Goal: Task Accomplishment & Management: Manage account settings

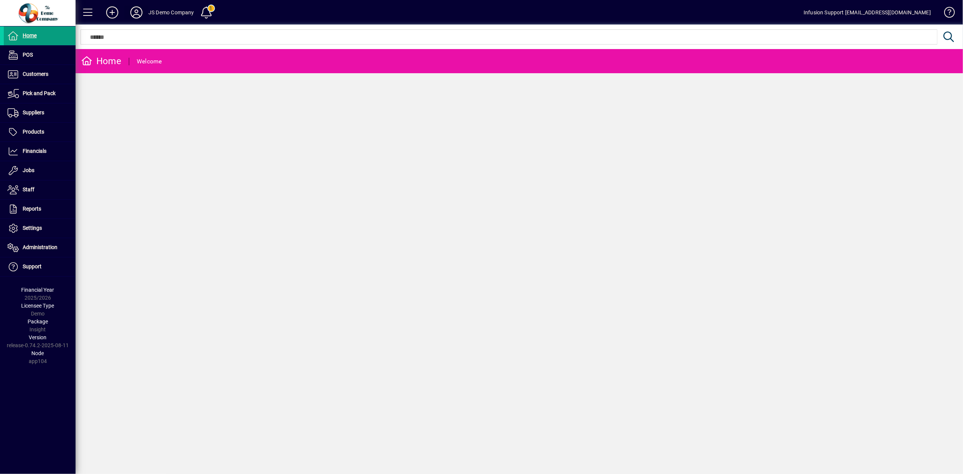
click at [135, 12] on icon at bounding box center [136, 12] width 15 height 12
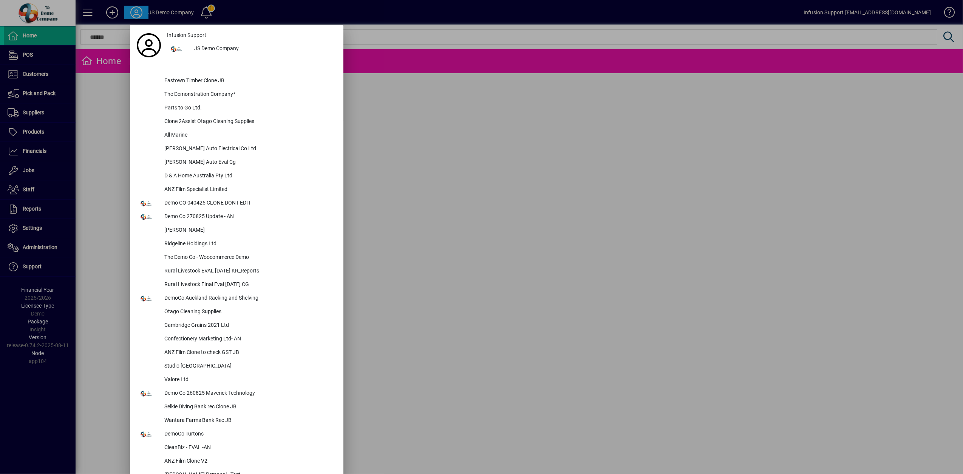
drag, startPoint x: 532, startPoint y: 207, endPoint x: 511, endPoint y: 192, distance: 26.0
click at [532, 206] on div at bounding box center [481, 237] width 963 height 474
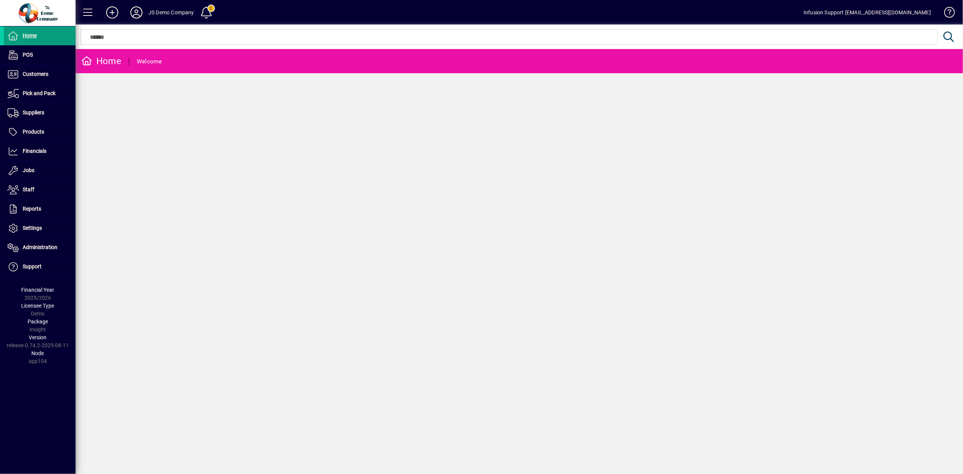
click at [163, 15] on div "JS Demo Company" at bounding box center [171, 12] width 46 height 12
click at [138, 14] on icon at bounding box center [136, 12] width 15 height 12
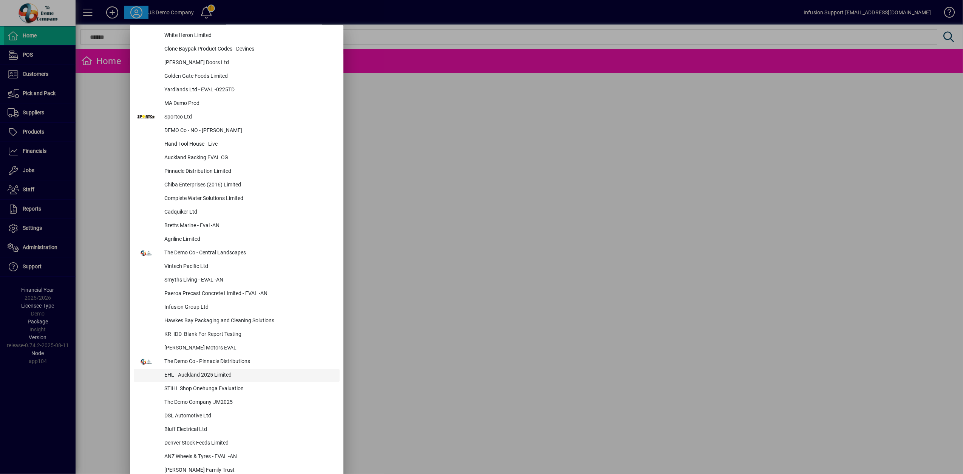
scroll to position [806, 0]
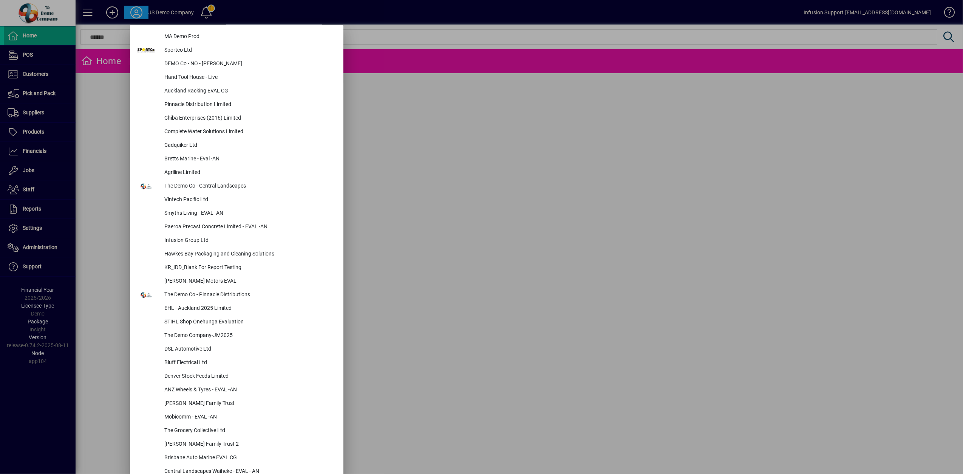
click at [19, 247] on div at bounding box center [481, 237] width 963 height 474
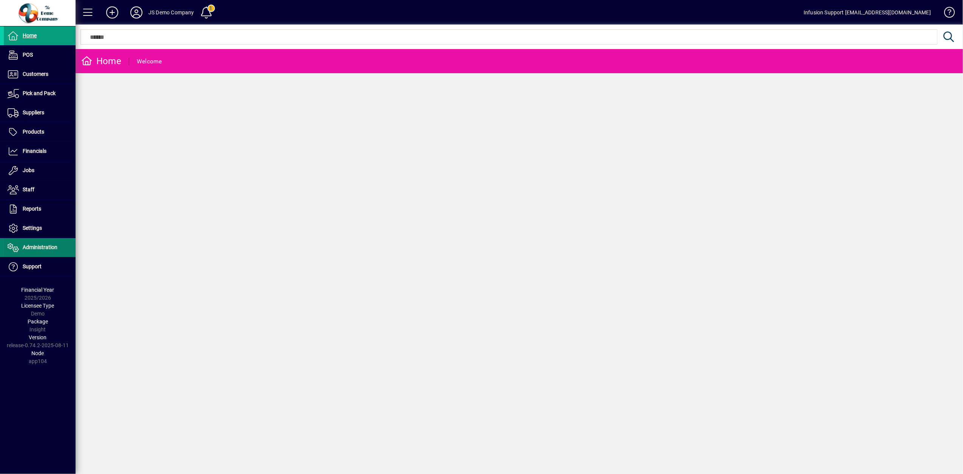
click at [26, 254] on span at bounding box center [40, 248] width 72 height 18
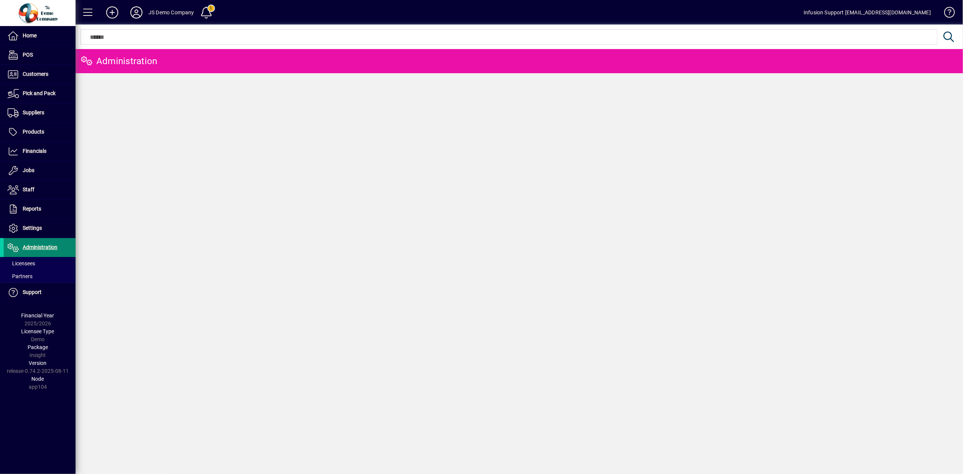
click at [22, 249] on span "Administration" at bounding box center [31, 247] width 54 height 9
click at [25, 263] on span "Licensees" at bounding box center [22, 264] width 28 height 6
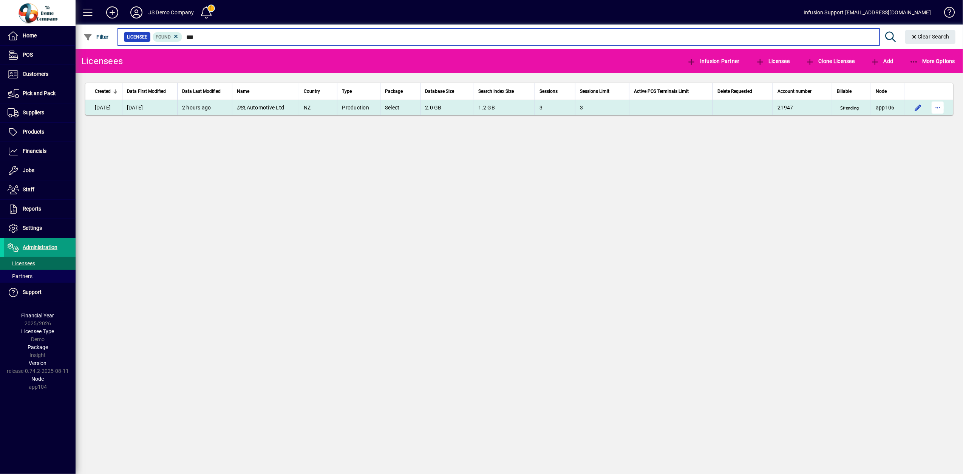
type input "***"
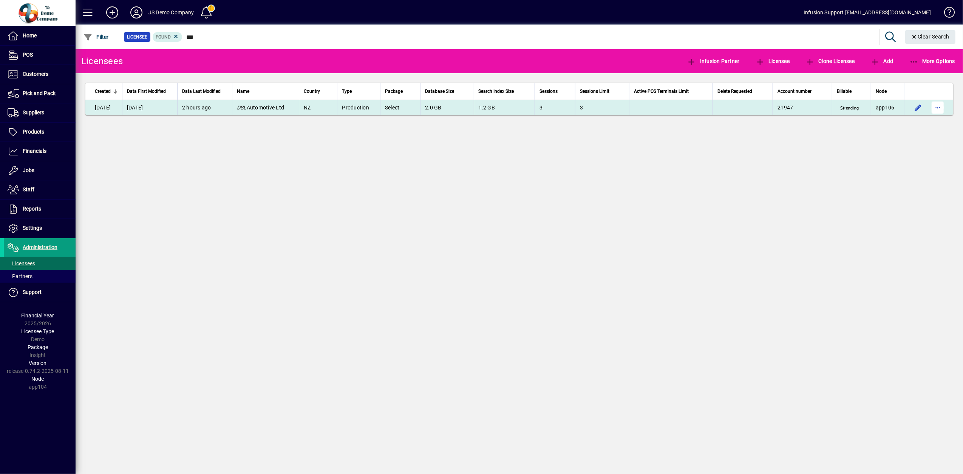
click at [936, 108] on span "button" at bounding box center [937, 108] width 18 height 18
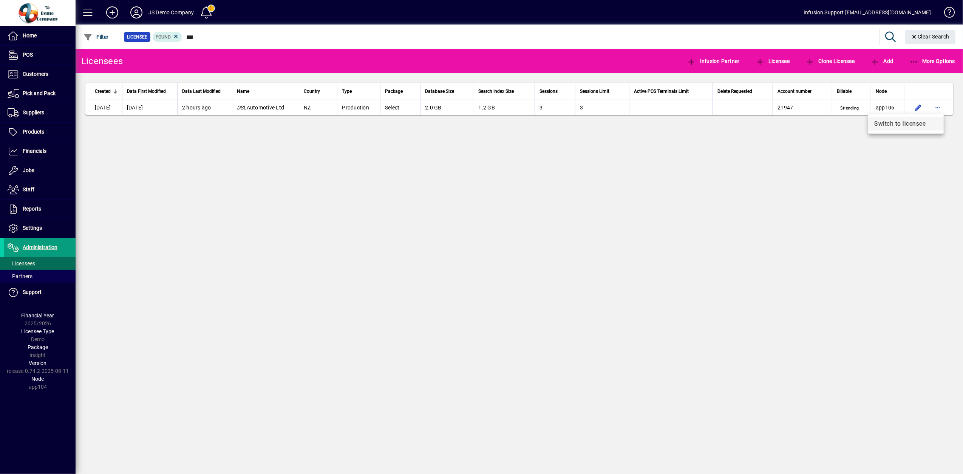
click at [919, 126] on span "Switch to licensee" at bounding box center [905, 123] width 63 height 9
